Goal: Task Accomplishment & Management: Complete application form

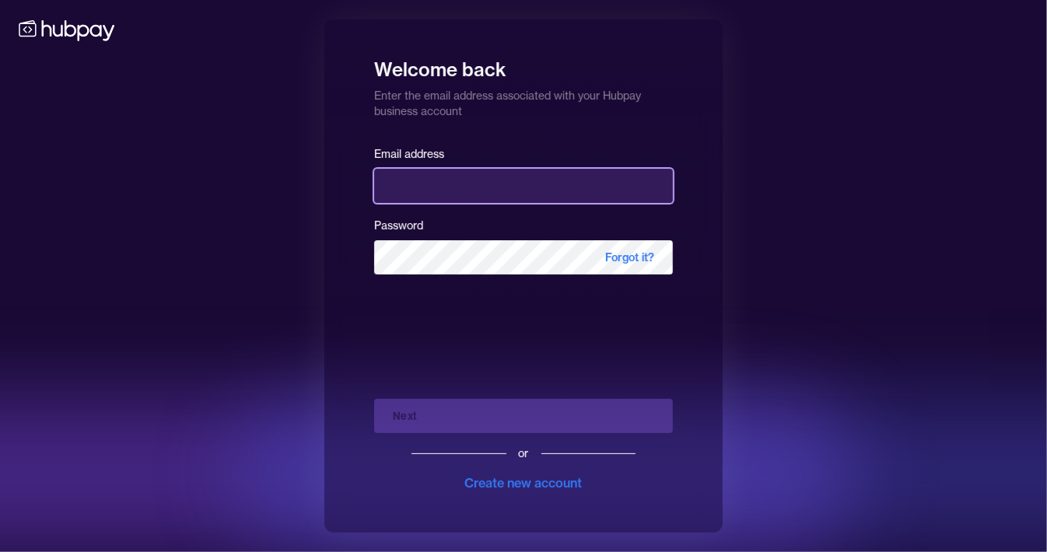
click at [424, 187] on input "email" at bounding box center [523, 186] width 299 height 34
type input "**********"
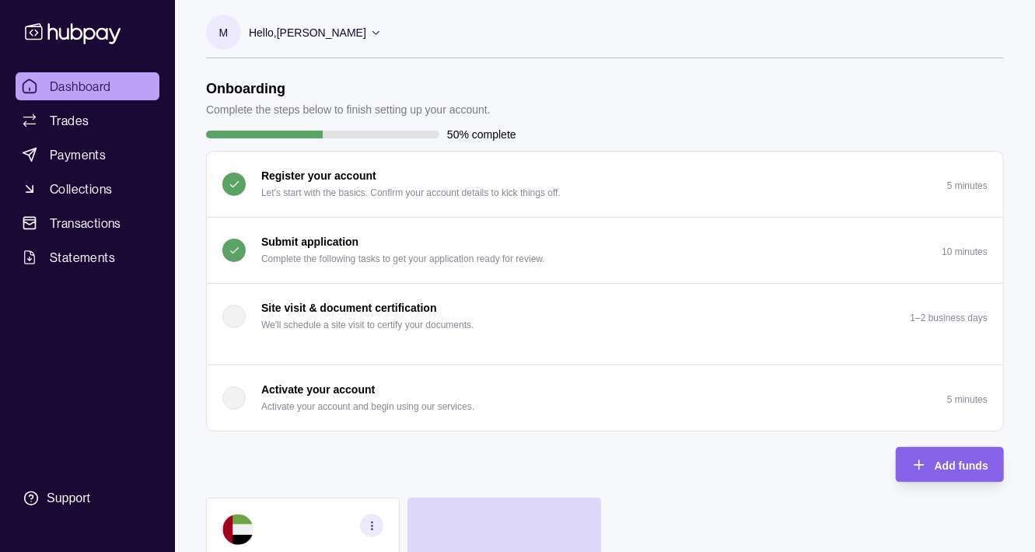
scroll to position [3, 0]
click at [333, 239] on p "Submit application" at bounding box center [309, 242] width 97 height 17
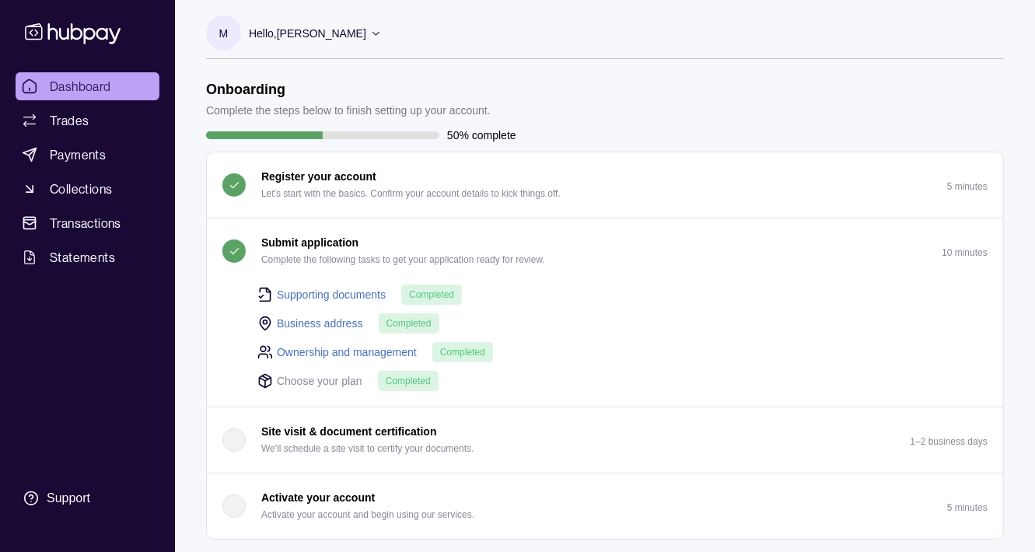
click at [569, 303] on div "Supporting documents Completed" at bounding box center [623, 294] width 731 height 21
click at [600, 106] on header "Onboarding Complete the steps below to finish setting up your account." at bounding box center [605, 100] width 798 height 38
click at [119, 314] on div "Dashboard Trades Payments Collections Transactions Statements Support" at bounding box center [87, 293] width 156 height 443
